Goal: Check status: Check status

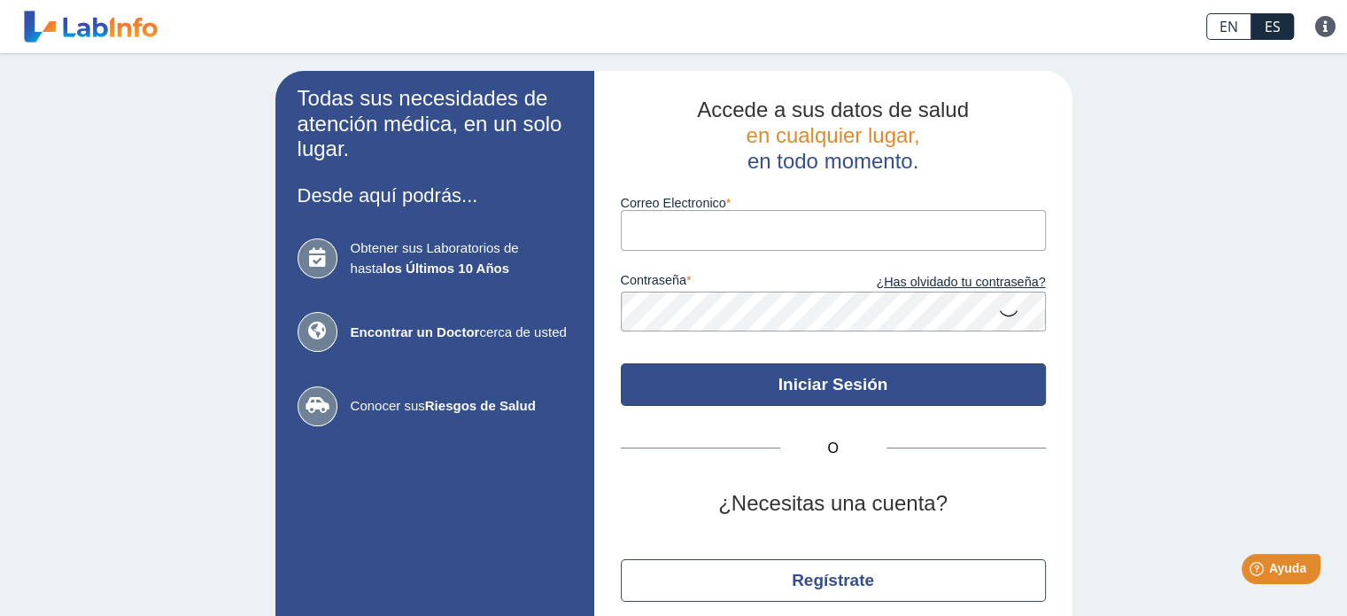
type input "[EMAIL_ADDRESS][DOMAIN_NAME]"
click at [797, 388] on button "Iniciar Sesión" at bounding box center [833, 384] width 425 height 43
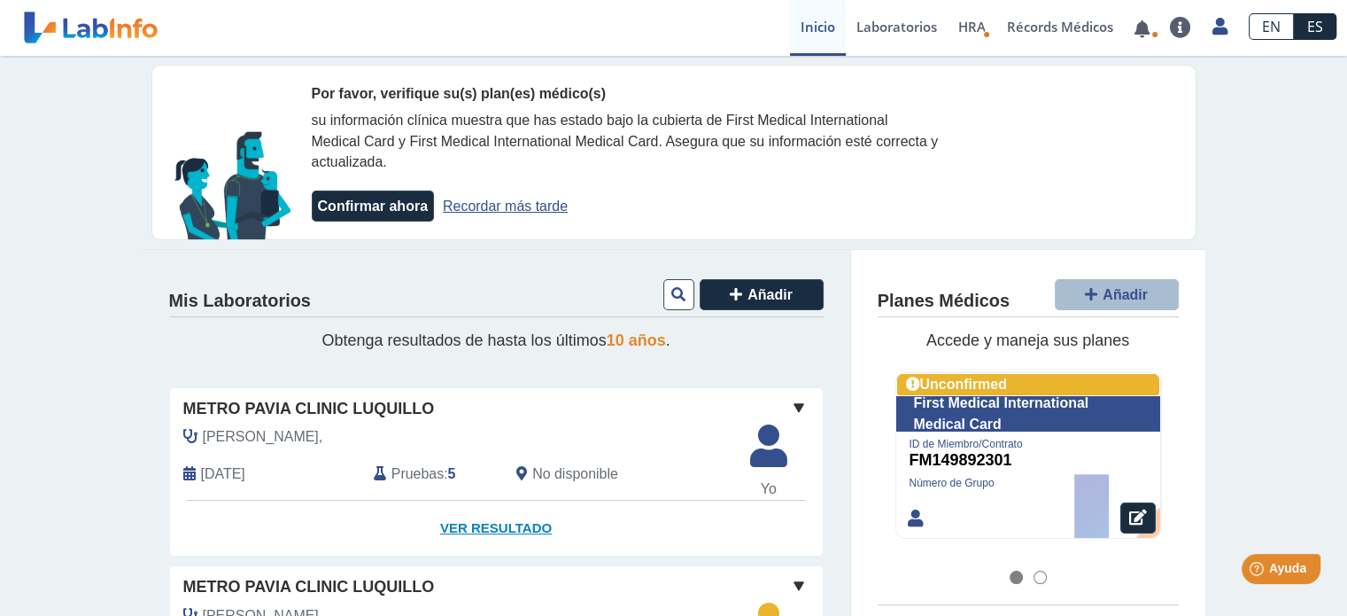
click at [508, 530] on link "Ver Resultado" at bounding box center [496, 528] width 653 height 56
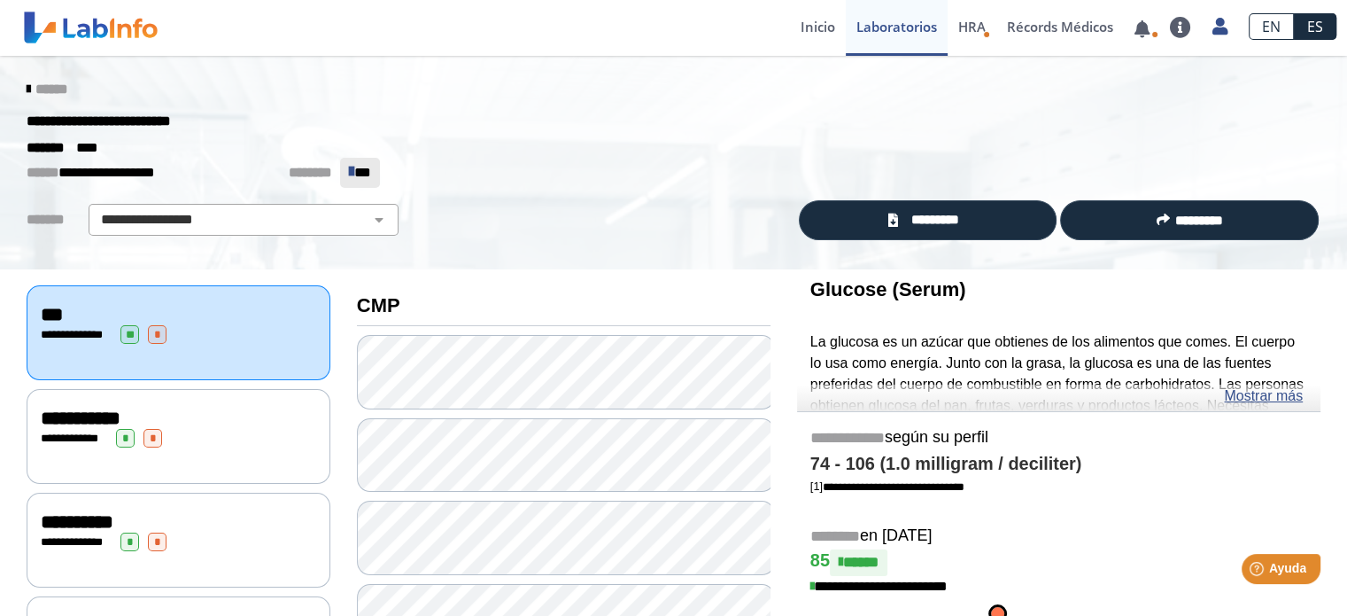
drag, startPoint x: 1338, startPoint y: 163, endPoint x: 1245, endPoint y: 137, distance: 96.5
click at [1245, 137] on div "******* ****" at bounding box center [673, 147] width 1321 height 21
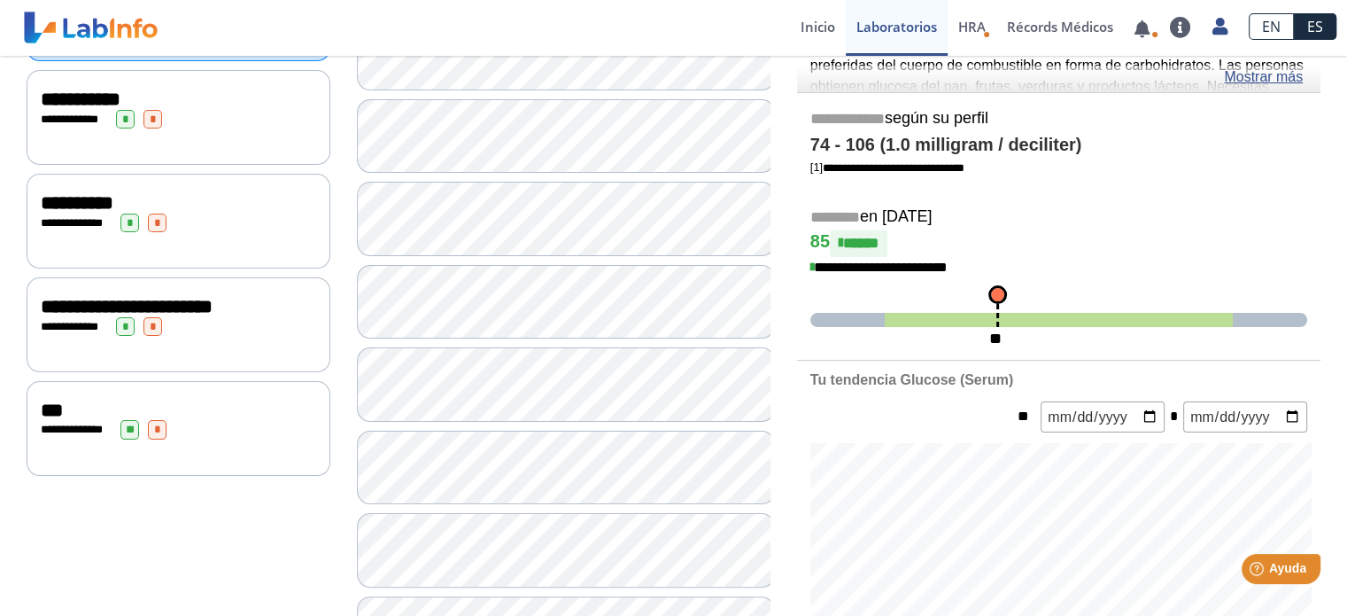
scroll to position [329, 0]
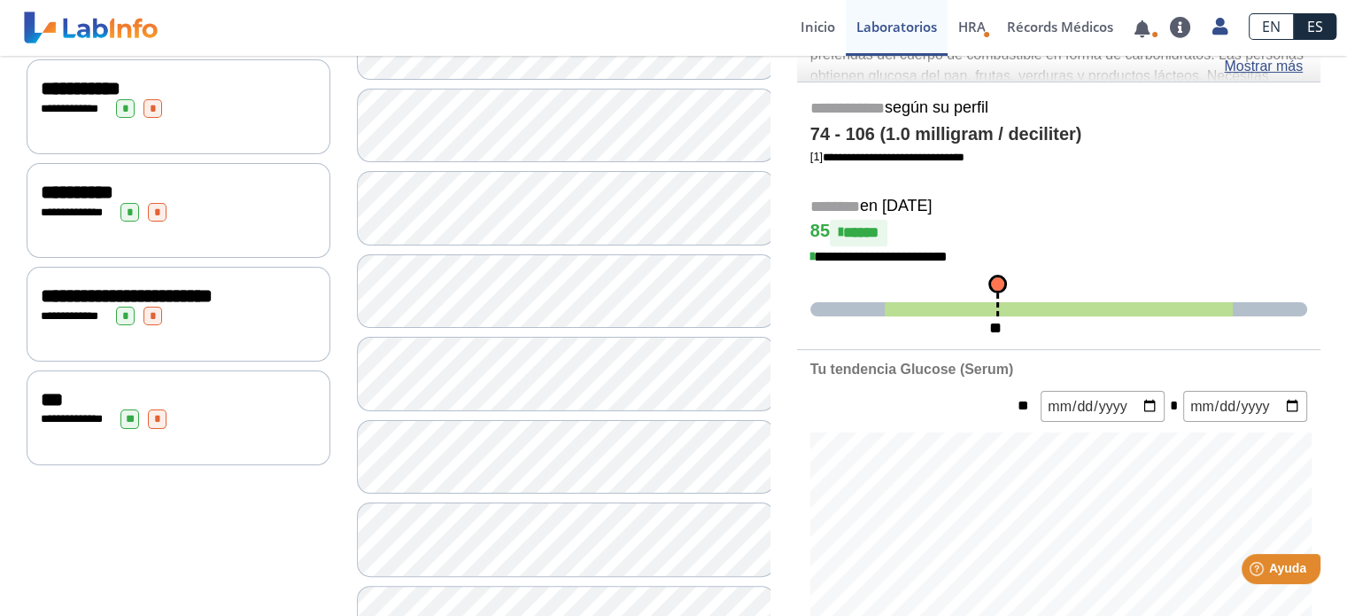
click at [163, 428] on span "*" at bounding box center [157, 418] width 19 height 19
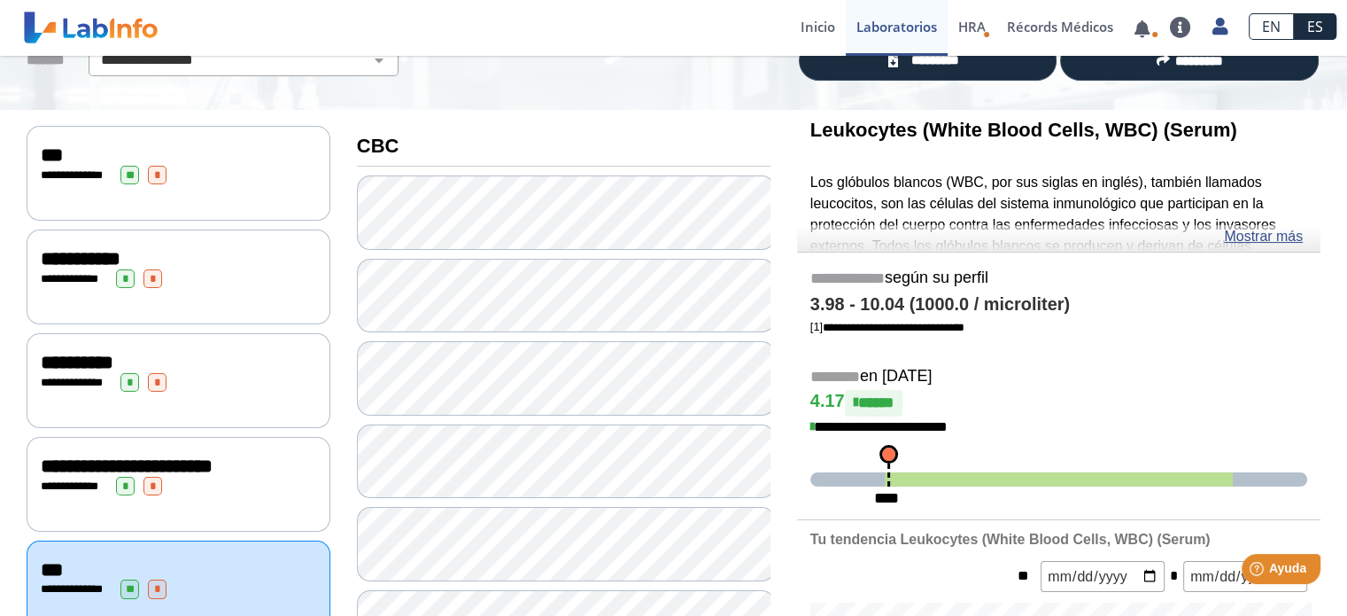
scroll to position [162, 0]
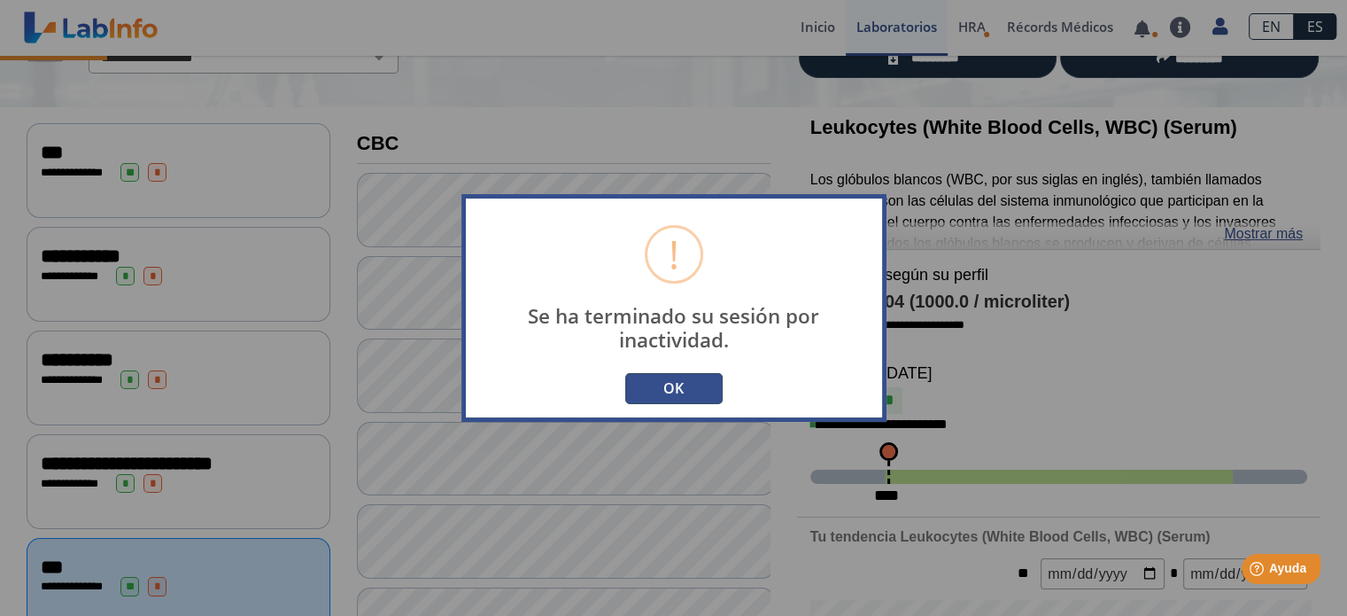
scroll to position [72, 0]
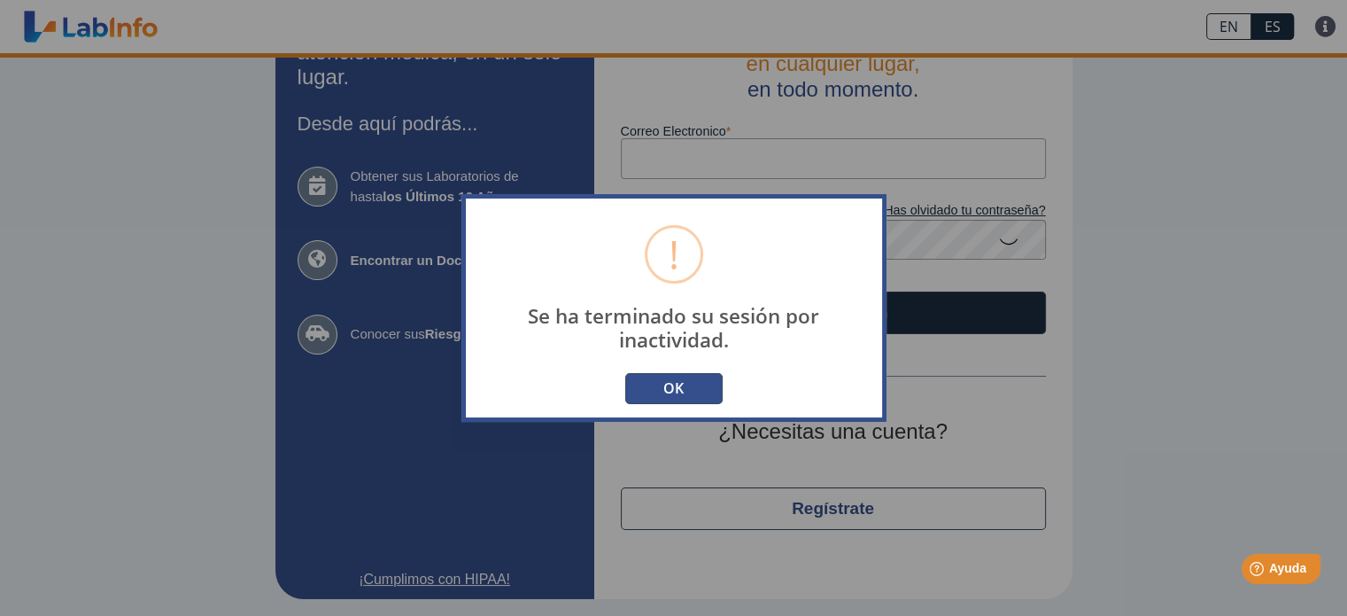
type input "[EMAIL_ADDRESS][DOMAIN_NAME]"
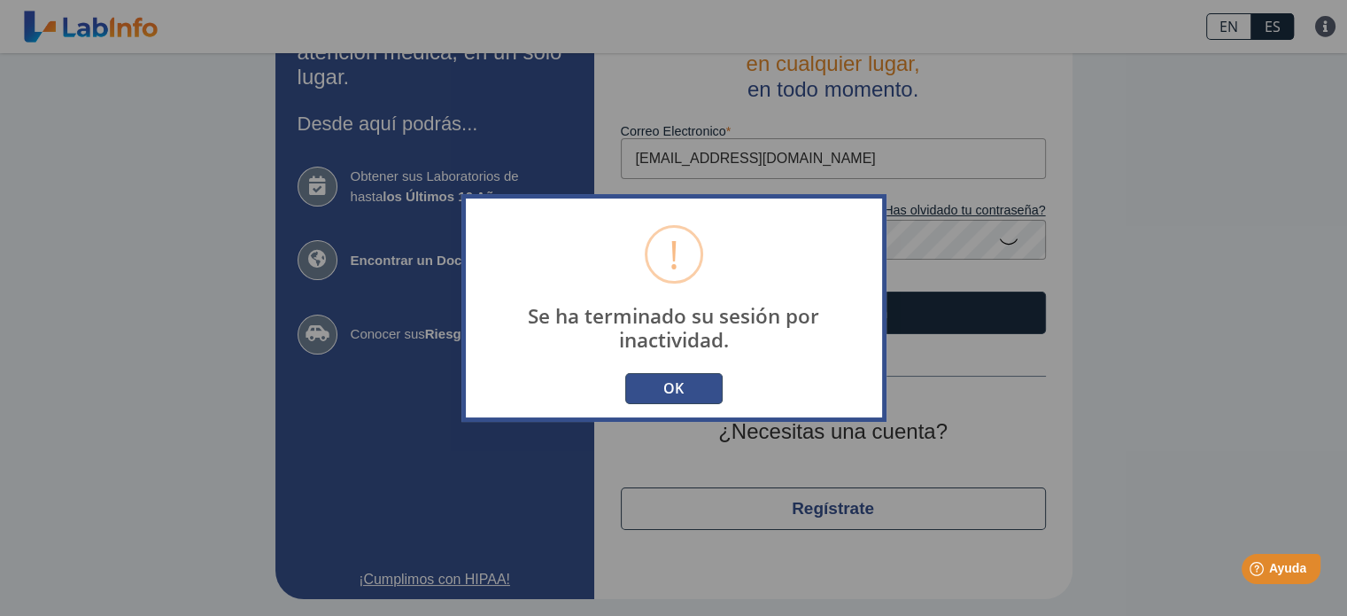
click at [680, 387] on button "OK" at bounding box center [673, 388] width 97 height 31
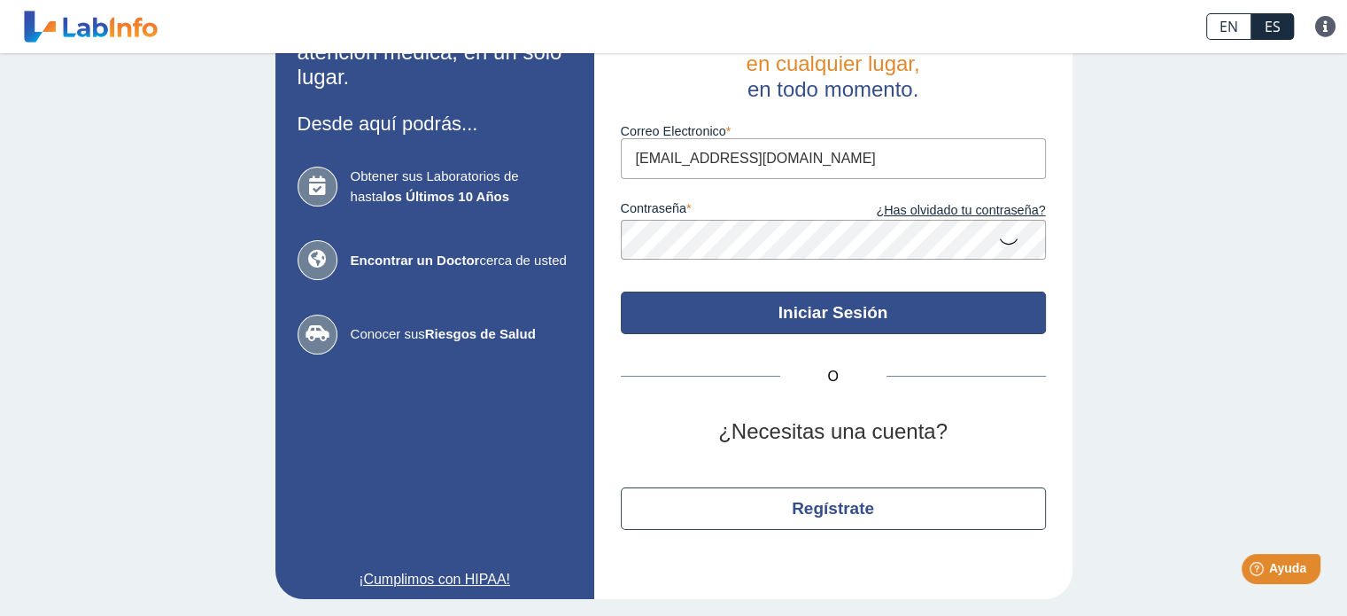
click at [808, 314] on button "Iniciar Sesión" at bounding box center [833, 312] width 425 height 43
